Goal: Information Seeking & Learning: Learn about a topic

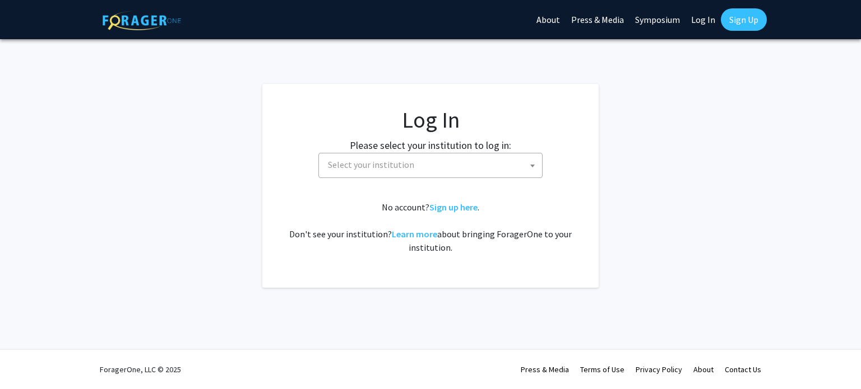
select select
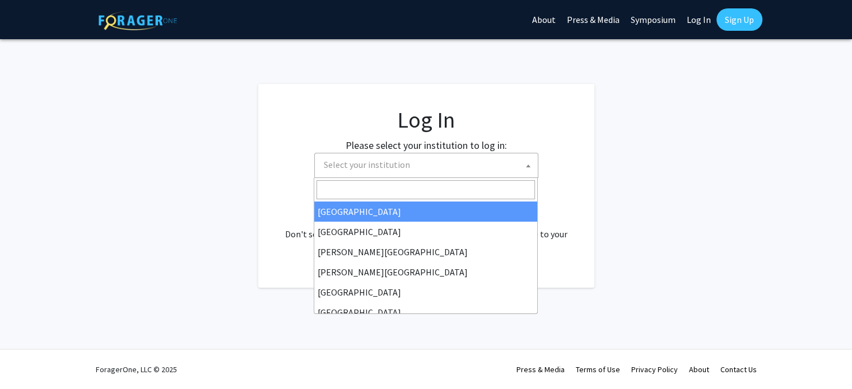
click at [407, 161] on span "Select your institution" at bounding box center [428, 165] width 219 height 23
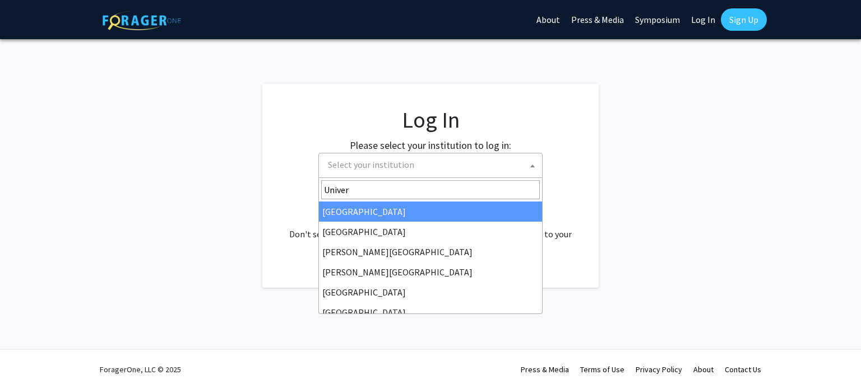
type input "Univer"
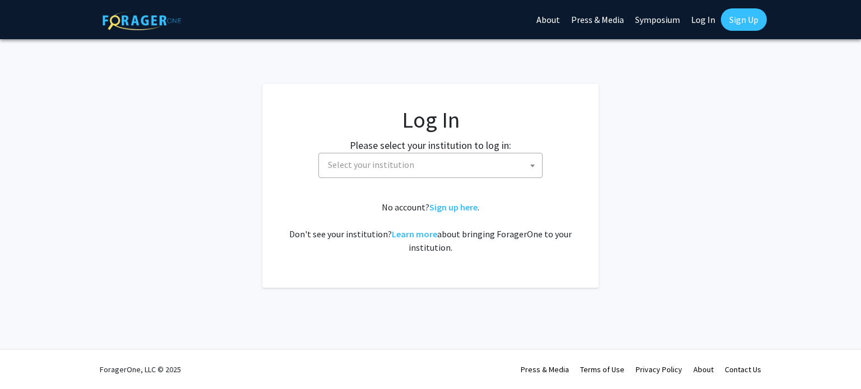
click at [702, 22] on link "Log In" at bounding box center [702, 19] width 35 height 39
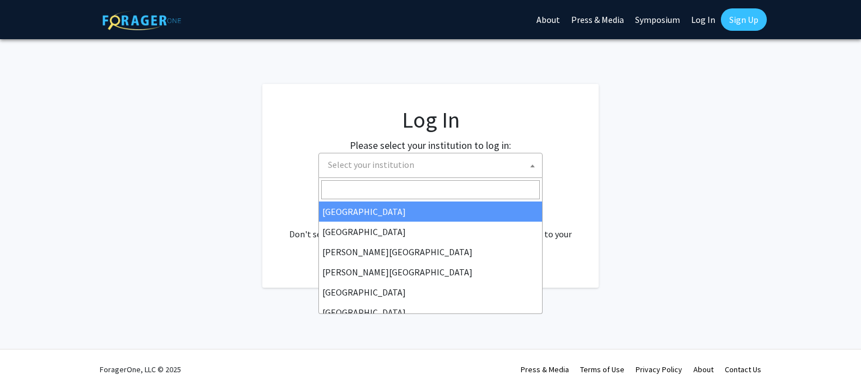
click at [461, 161] on span "Select your institution" at bounding box center [432, 165] width 219 height 23
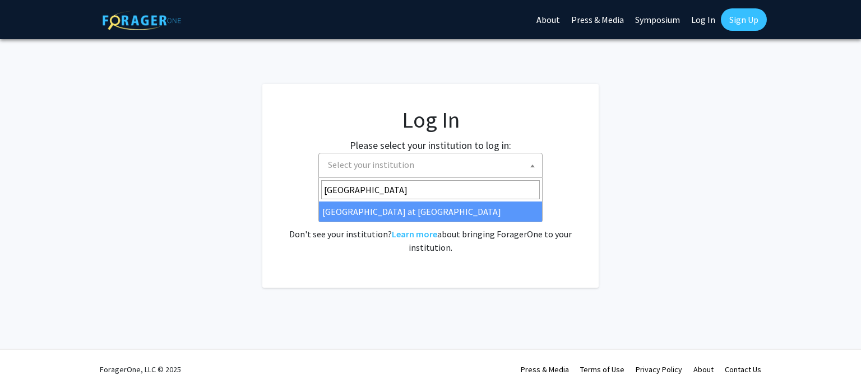
type input "[GEOGRAPHIC_DATA]"
select select "18"
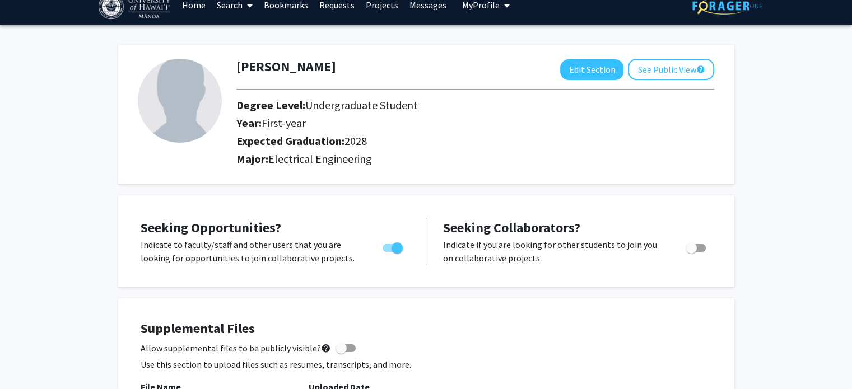
scroll to position [13, 0]
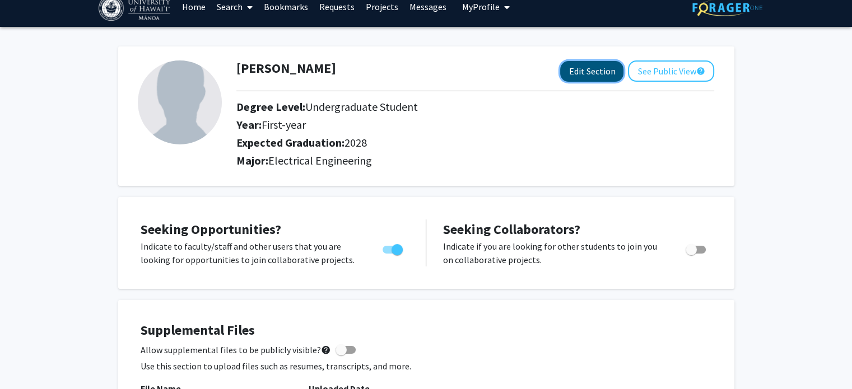
click at [590, 75] on button "Edit Section" at bounding box center [591, 71] width 63 height 21
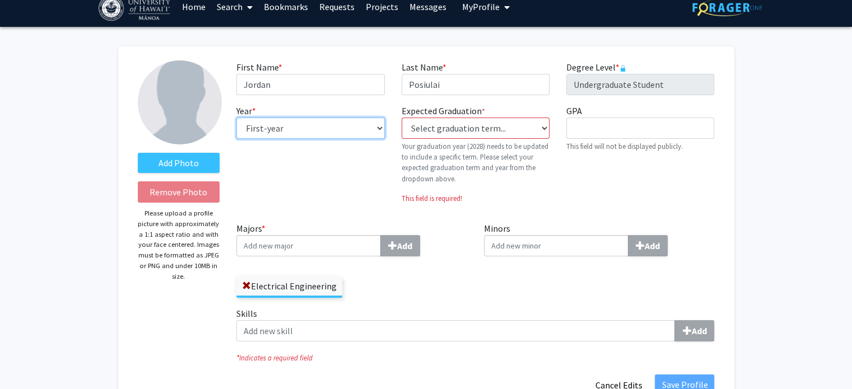
click at [370, 130] on select "--- First-year Sophomore Junior Senior Postbaccalaureate Certificate" at bounding box center [310, 128] width 148 height 21
select select "sophomore"
click at [236, 118] on select "--- First-year Sophomore Junior Senior Postbaccalaureate Certificate" at bounding box center [310, 128] width 148 height 21
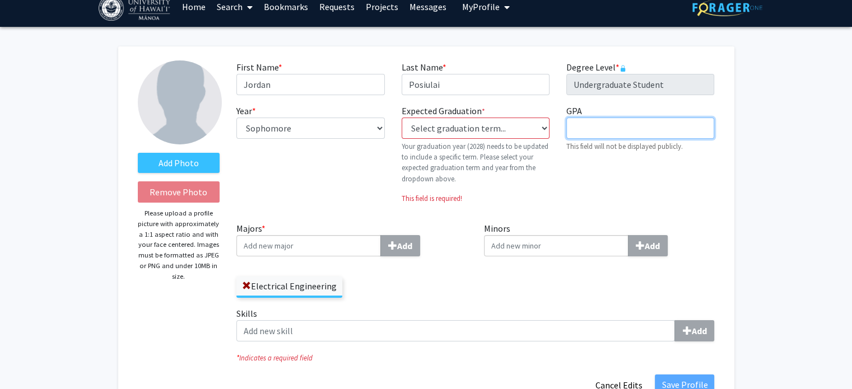
click at [587, 124] on input "GPA required" at bounding box center [641, 128] width 148 height 21
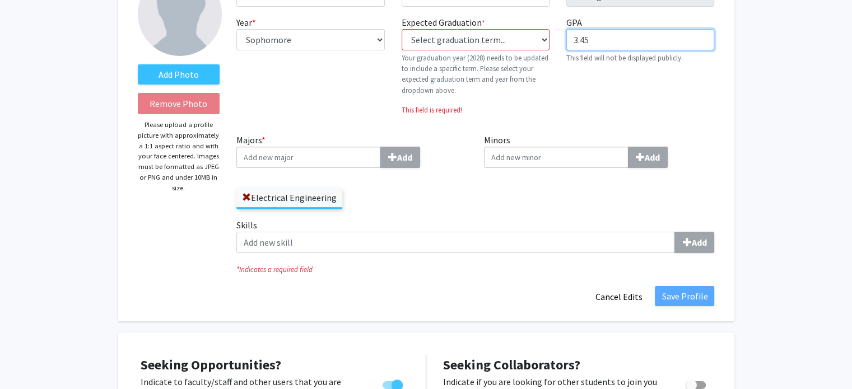
scroll to position [103, 0]
type input "3.45"
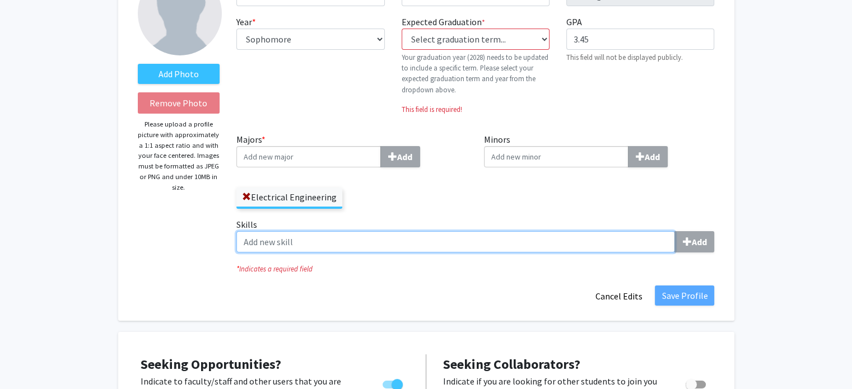
click at [341, 236] on input "Skills Add" at bounding box center [455, 241] width 439 height 21
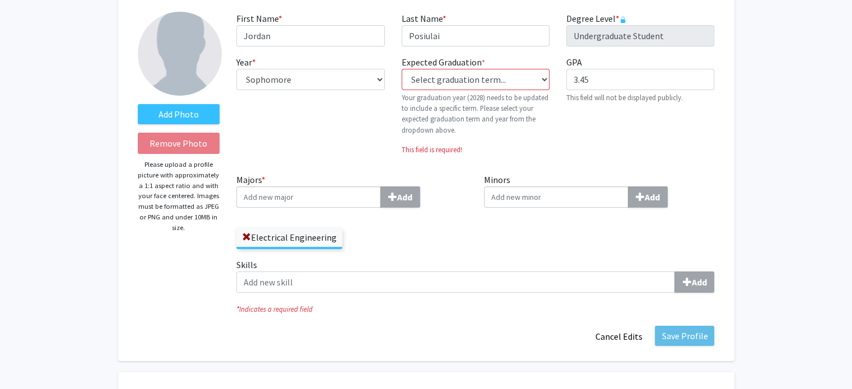
scroll to position [59, 0]
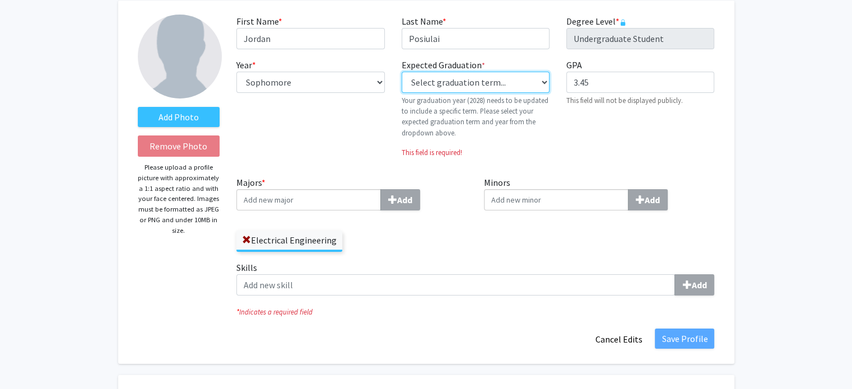
click at [540, 84] on select "Select graduation term... Previous: 2028 (Please select a specific term) Spring…" at bounding box center [476, 82] width 148 height 21
select select "42: spring_2028"
click at [402, 72] on select "Select graduation term... Previous: 2028 (Please select a specific term) Spring…" at bounding box center [476, 82] width 148 height 21
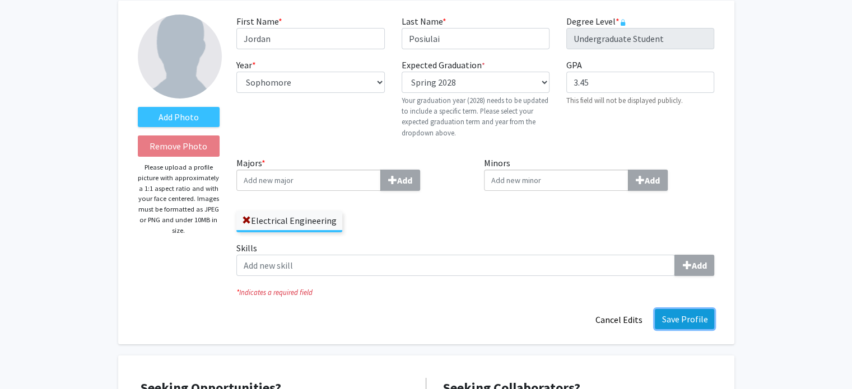
click at [693, 315] on button "Save Profile" at bounding box center [684, 319] width 59 height 20
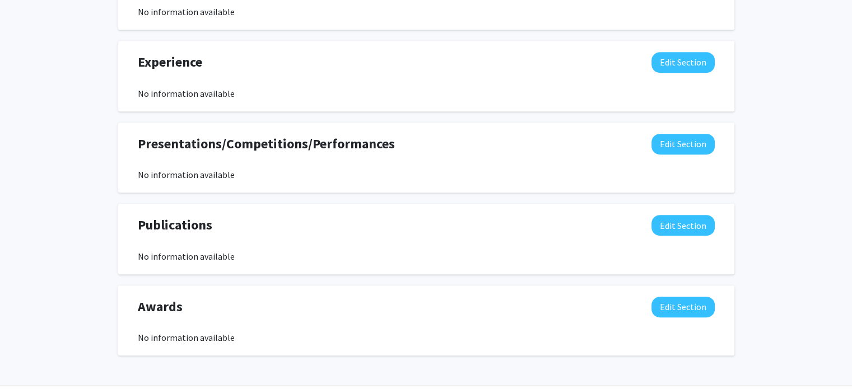
scroll to position [0, 0]
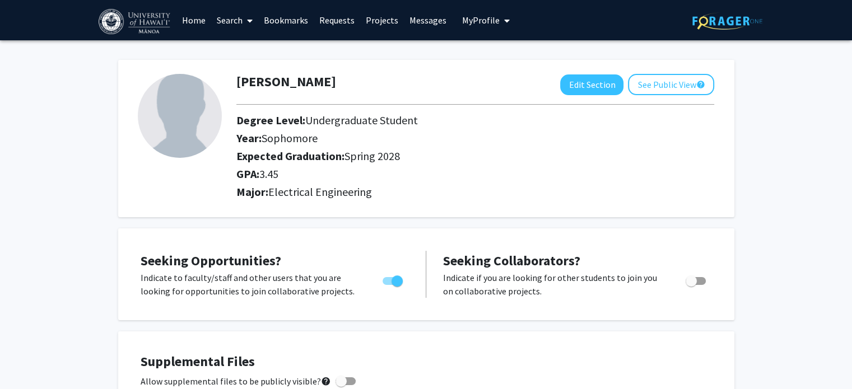
click at [373, 19] on link "Projects" at bounding box center [382, 20] width 44 height 39
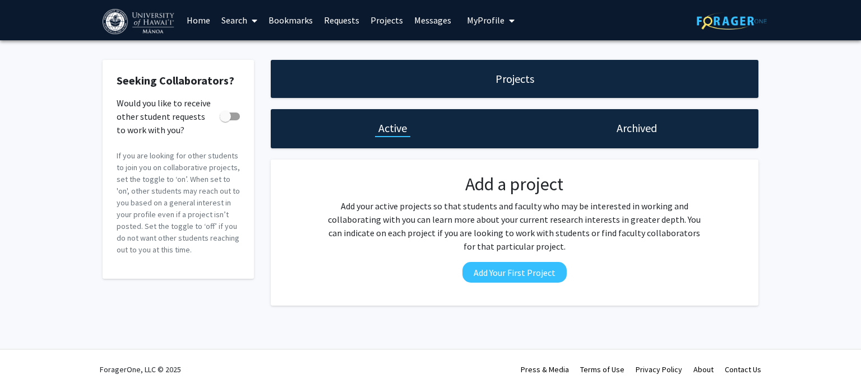
click at [236, 18] on link "Search" at bounding box center [239, 20] width 47 height 39
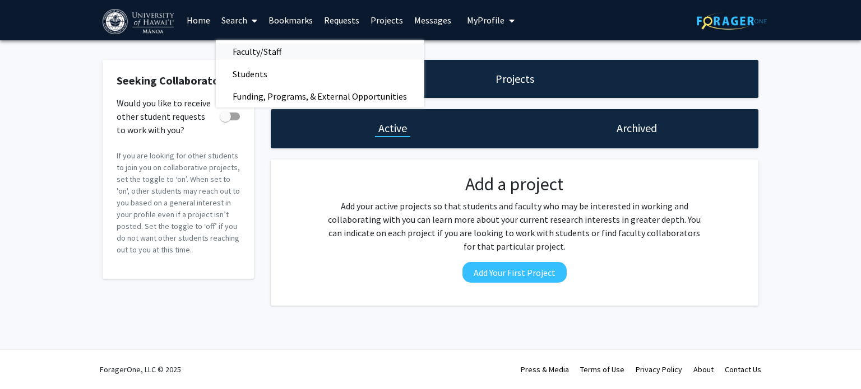
click at [256, 49] on span "Faculty/Staff" at bounding box center [257, 51] width 82 height 22
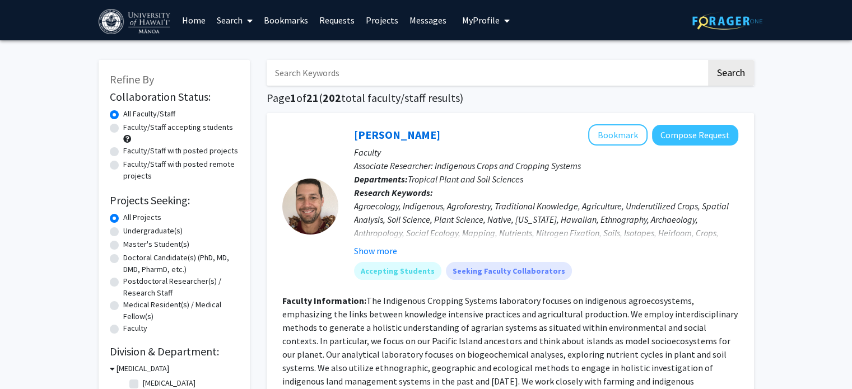
click at [231, 19] on link "Search" at bounding box center [234, 20] width 47 height 39
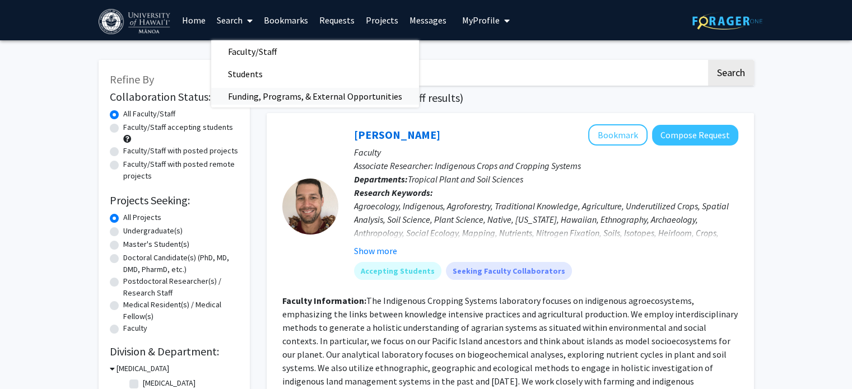
click at [248, 91] on span "Funding, Programs, & External Opportunities" at bounding box center [315, 96] width 208 height 22
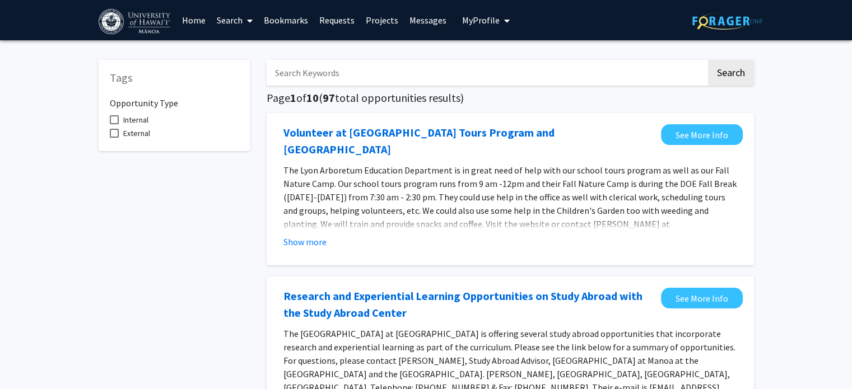
click at [225, 21] on link "Search" at bounding box center [234, 20] width 47 height 39
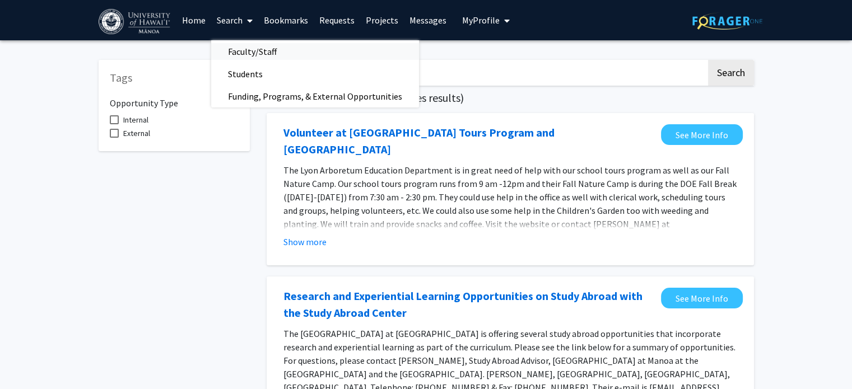
click at [256, 55] on span "Faculty/Staff" at bounding box center [252, 51] width 82 height 22
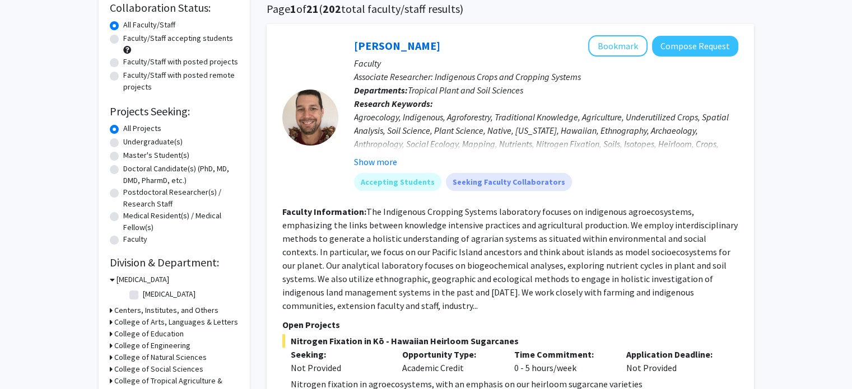
scroll to position [92, 0]
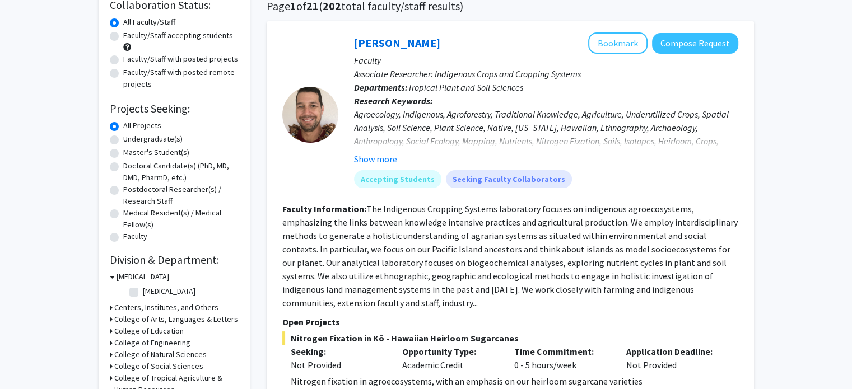
click at [123, 141] on label "Undergraduate(s)" at bounding box center [152, 139] width 59 height 12
click at [123, 141] on input "Undergraduate(s)" at bounding box center [126, 136] width 7 height 7
radio input "true"
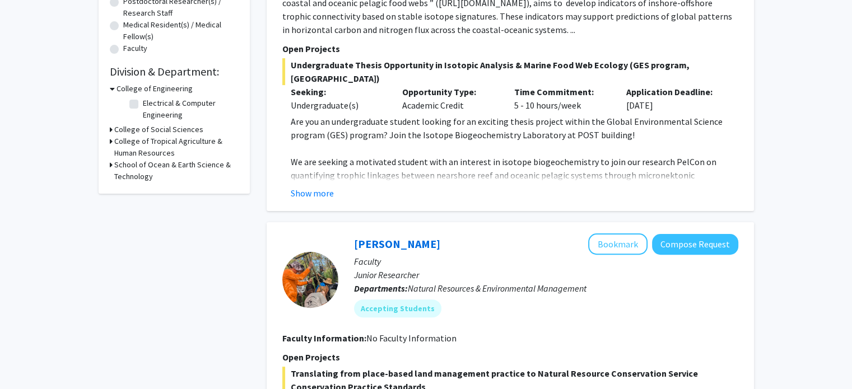
scroll to position [153, 0]
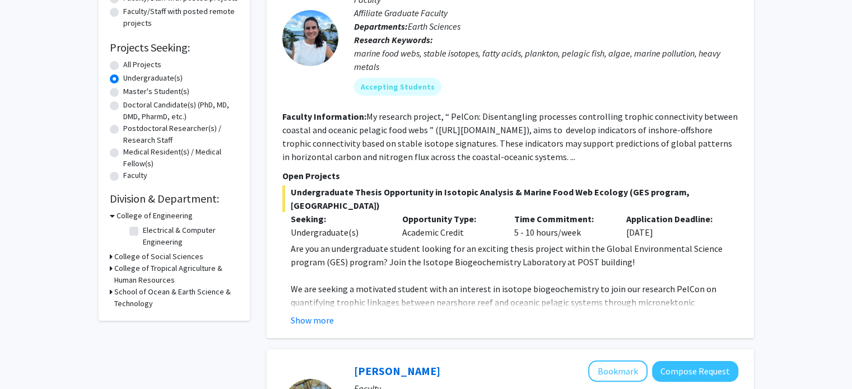
click at [116, 293] on h3 "School of Ocean & Earth Science & Technology" at bounding box center [176, 298] width 124 height 24
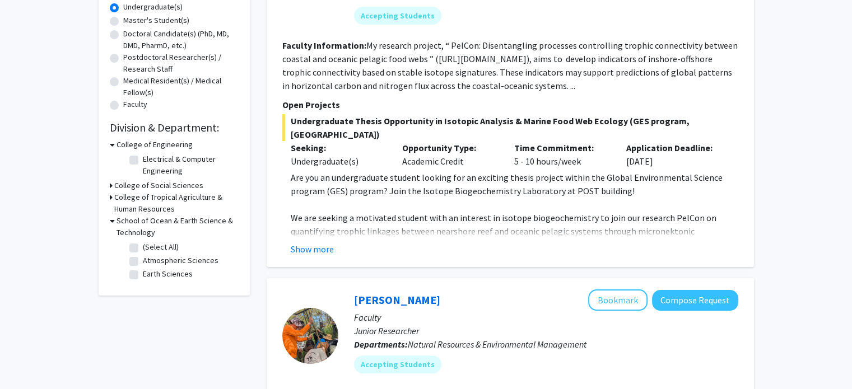
scroll to position [229, 0]
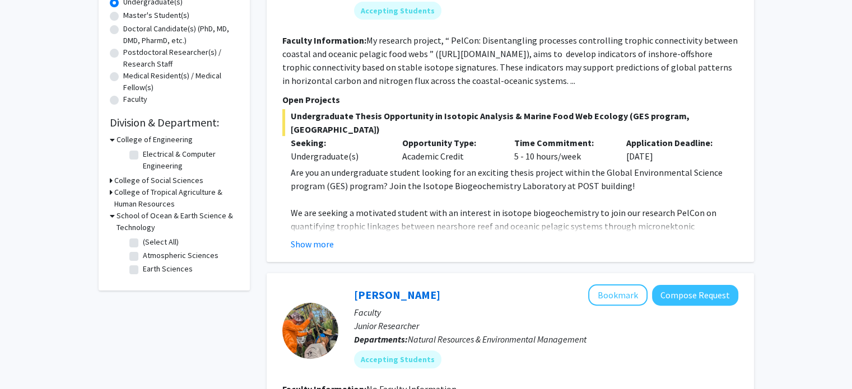
click at [143, 268] on label "Earth Sciences" at bounding box center [168, 269] width 50 height 12
click at [143, 268] on input "Earth Sciences" at bounding box center [146, 266] width 7 height 7
checkbox input "true"
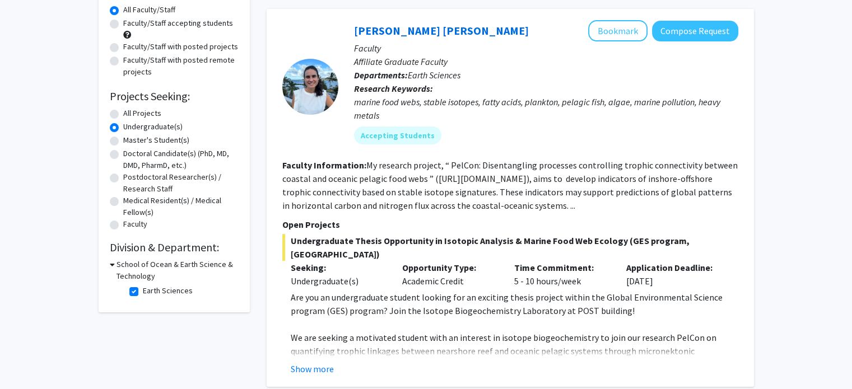
scroll to position [103, 0]
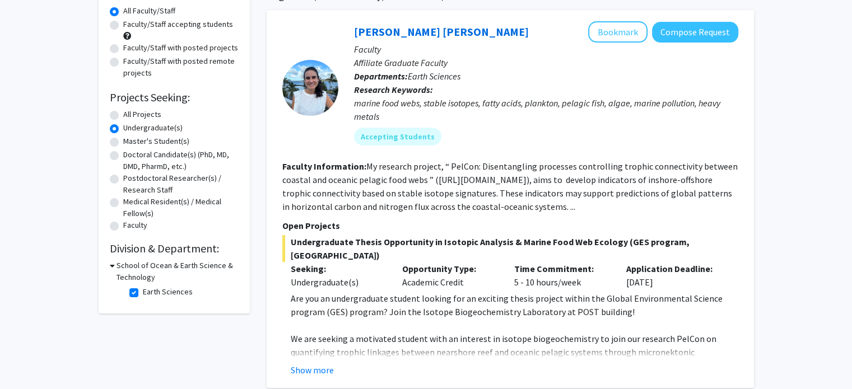
click at [114, 264] on icon at bounding box center [112, 266] width 5 height 12
click at [114, 264] on h3 "School of Ocean & Earth Science & Technology" at bounding box center [176, 272] width 124 height 24
click at [143, 291] on label "Earth Sciences" at bounding box center [168, 292] width 50 height 12
click at [143, 291] on input "Earth Sciences" at bounding box center [146, 289] width 7 height 7
checkbox input "false"
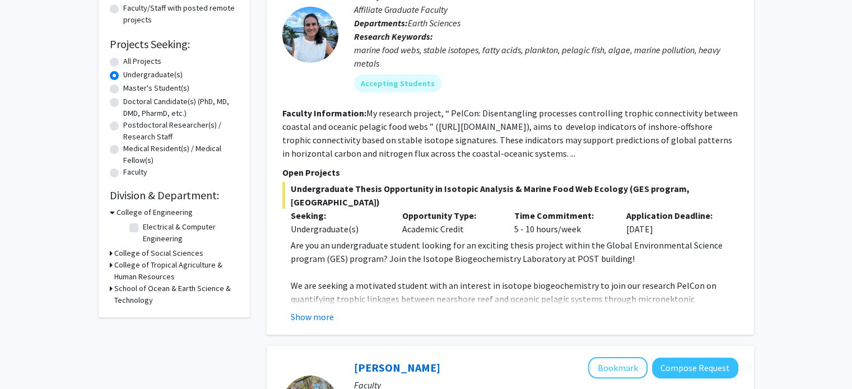
scroll to position [158, 0]
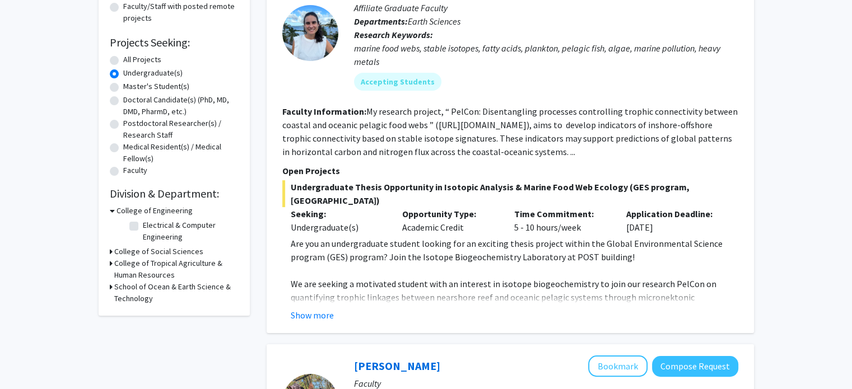
click at [143, 224] on label "Electrical & Computer Engineering" at bounding box center [189, 232] width 93 height 24
click at [143, 224] on input "Electrical & Computer Engineering" at bounding box center [146, 223] width 7 height 7
checkbox input "true"
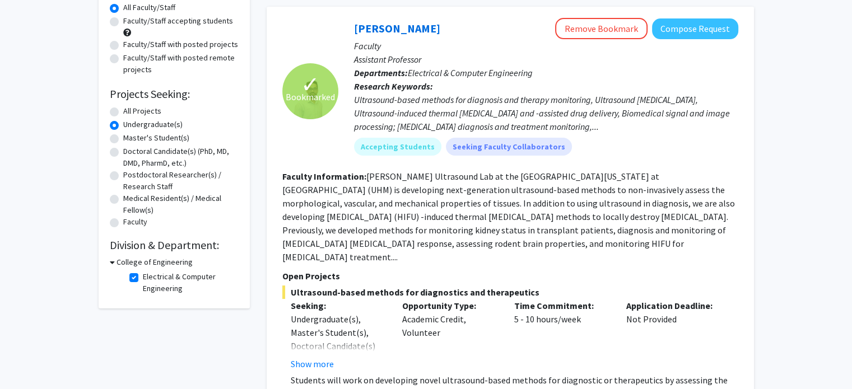
scroll to position [107, 0]
click at [112, 259] on icon at bounding box center [112, 262] width 5 height 12
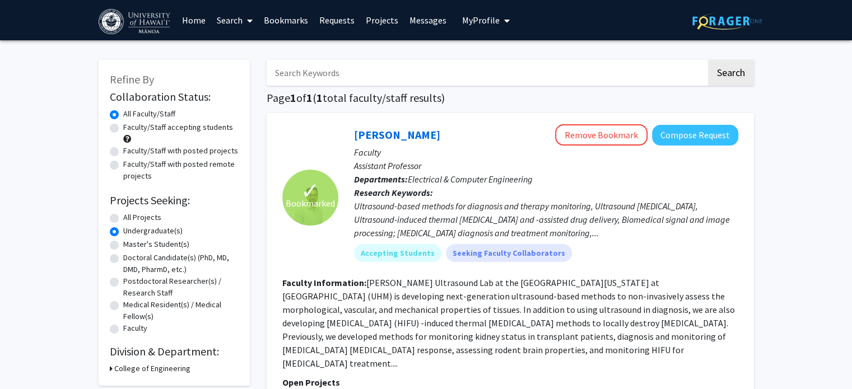
click at [165, 129] on label "Faculty/Staff accepting students" at bounding box center [178, 128] width 110 height 12
click at [131, 129] on input "Faculty/Staff accepting students" at bounding box center [126, 125] width 7 height 7
radio input "true"
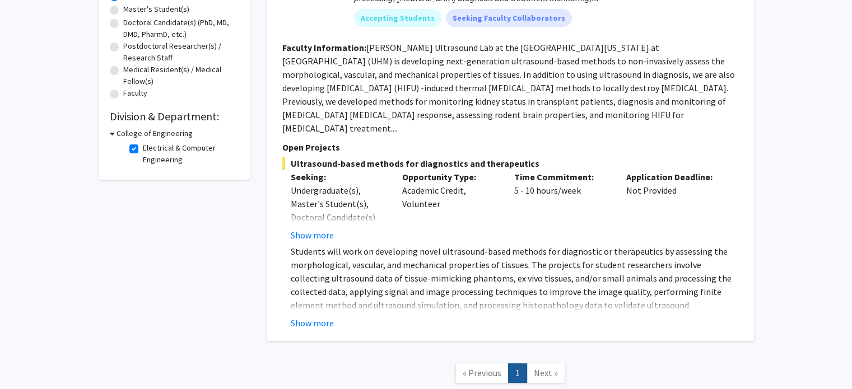
scroll to position [237, 0]
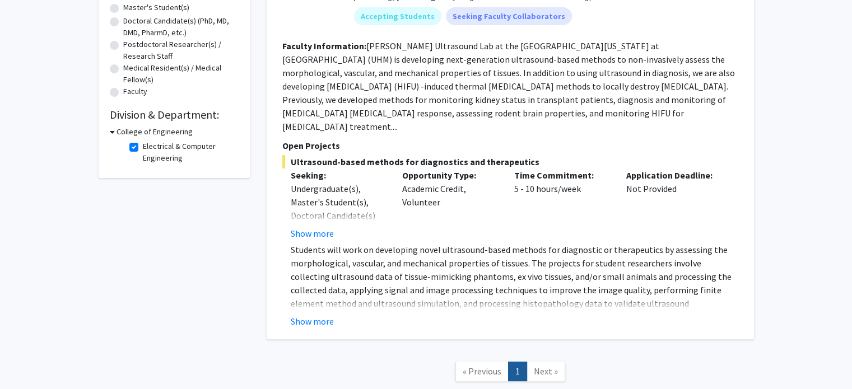
click at [143, 145] on label "Electrical & Computer Engineering" at bounding box center [189, 153] width 93 height 24
click at [143, 145] on input "Electrical & Computer Engineering" at bounding box center [146, 144] width 7 height 7
checkbox input "false"
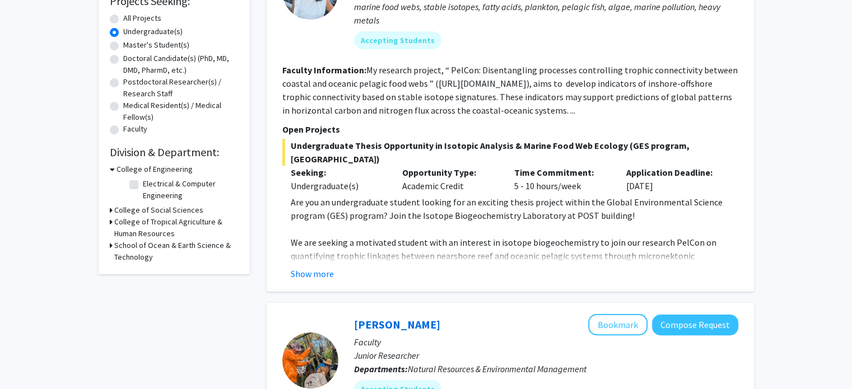
scroll to position [230, 0]
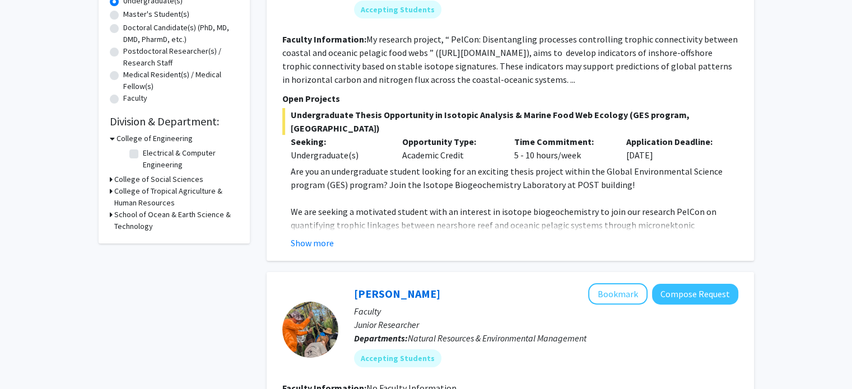
click at [139, 182] on h3 "College of Social Sciences" at bounding box center [158, 180] width 89 height 12
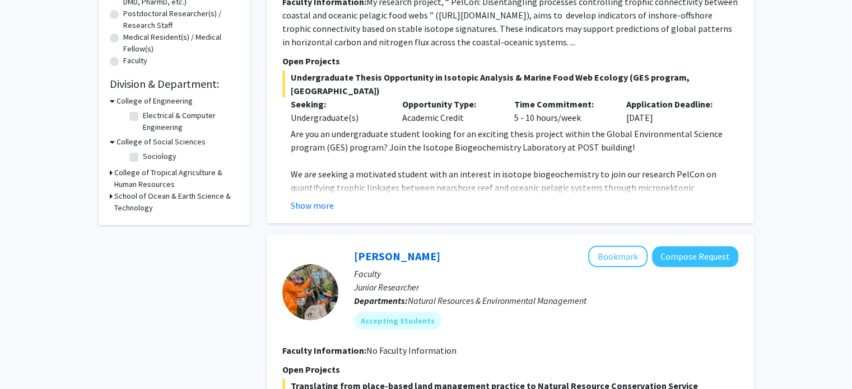
scroll to position [273, 0]
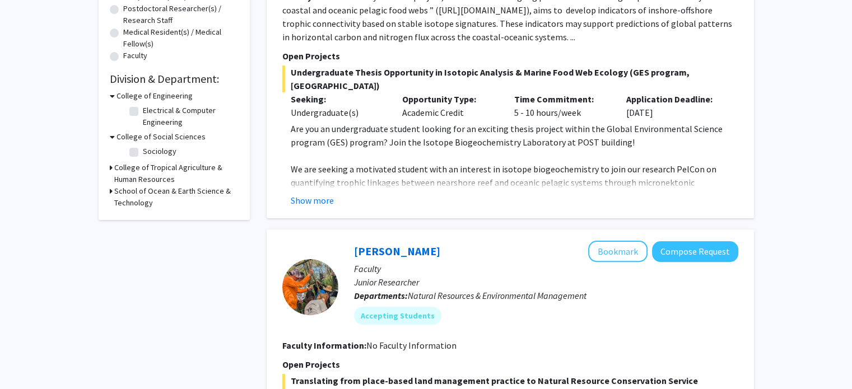
click at [143, 173] on h3 "College of Tropical Agriculture & Human Resources" at bounding box center [176, 174] width 124 height 24
click at [138, 230] on h3 "School of Ocean & Earth Science & Technology" at bounding box center [176, 227] width 124 height 24
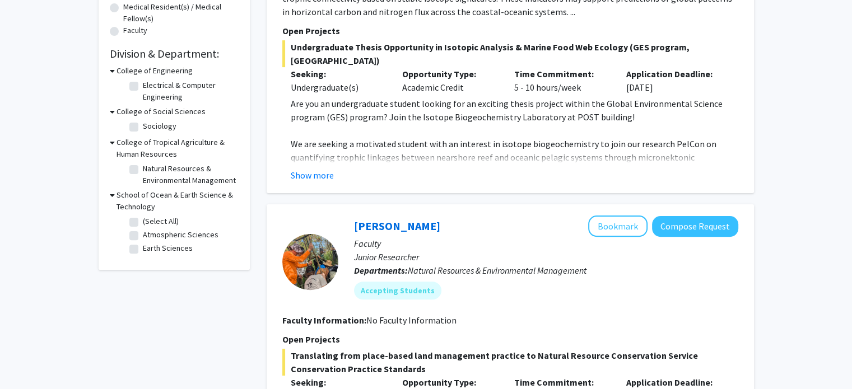
scroll to position [299, 0]
